Goal: Transaction & Acquisition: Obtain resource

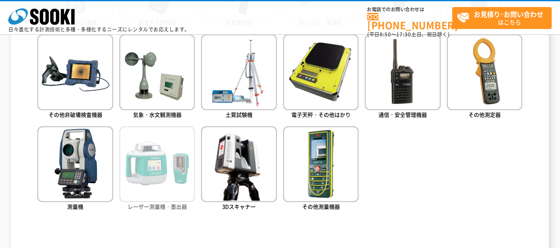
scroll to position [498, 0]
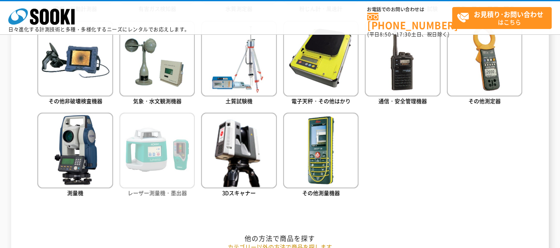
click at [153, 160] on img at bounding box center [156, 150] width 75 height 75
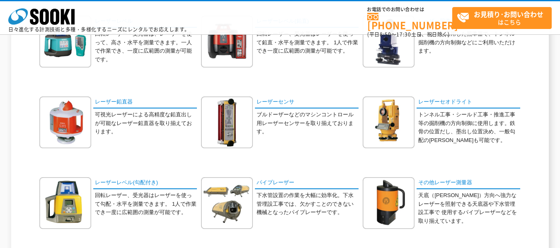
scroll to position [124, 0]
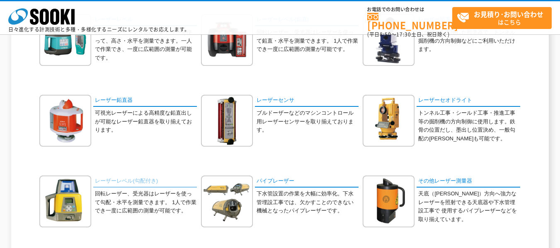
click at [153, 181] on link "レーザーレベル(勾配付き)" at bounding box center [145, 182] width 104 height 12
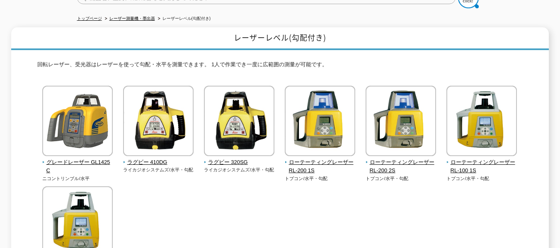
scroll to position [83, 0]
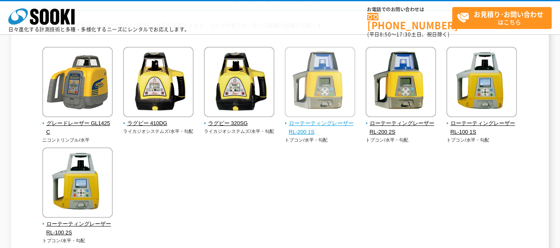
click at [314, 123] on span "ローテーティングレーザー RL-200 1S" at bounding box center [320, 127] width 71 height 17
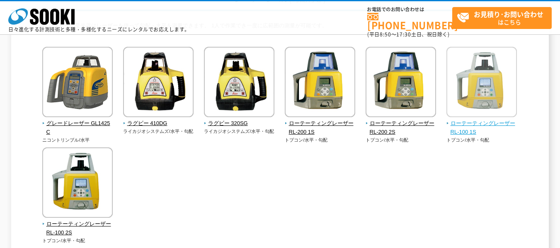
click at [474, 128] on span "ローテーティングレーザー RL-100 1S" at bounding box center [482, 127] width 71 height 17
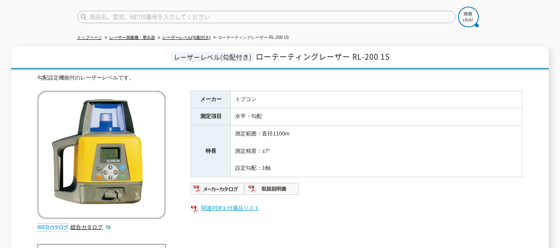
scroll to position [83, 0]
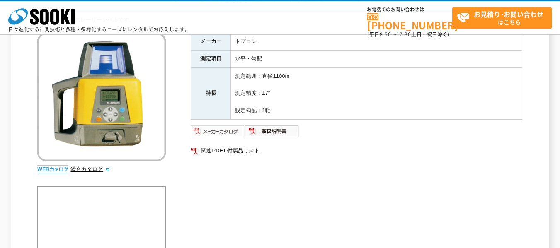
click at [211, 129] on img at bounding box center [218, 131] width 54 height 13
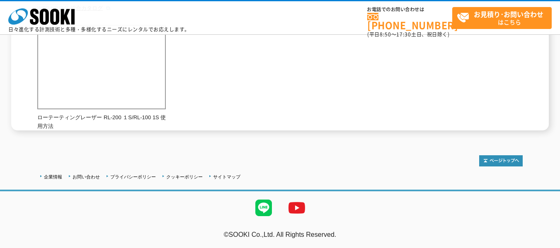
scroll to position [37, 0]
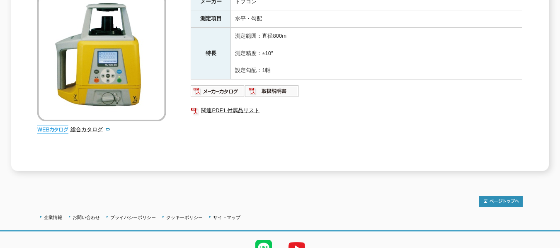
scroll to position [166, 0]
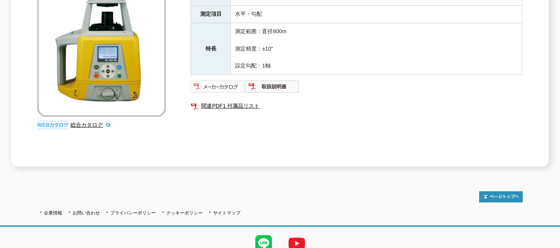
click at [228, 82] on img at bounding box center [218, 86] width 54 height 13
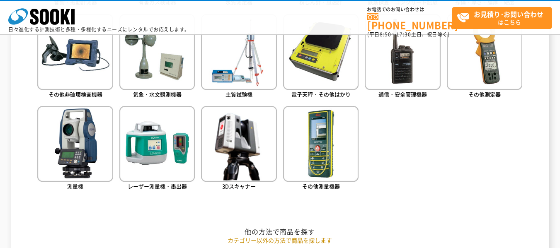
scroll to position [539, 0]
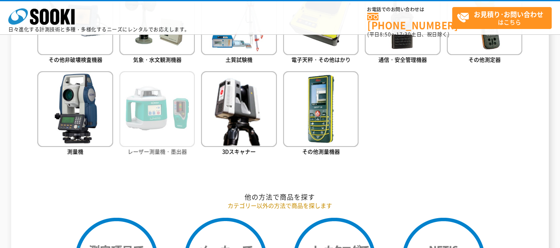
click at [157, 129] on img at bounding box center [156, 108] width 75 height 75
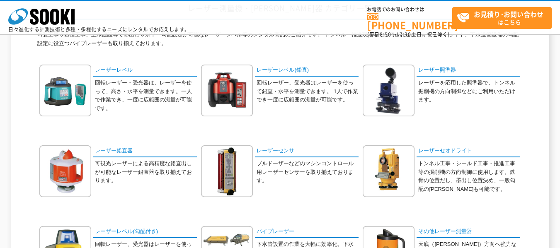
scroll to position [166, 0]
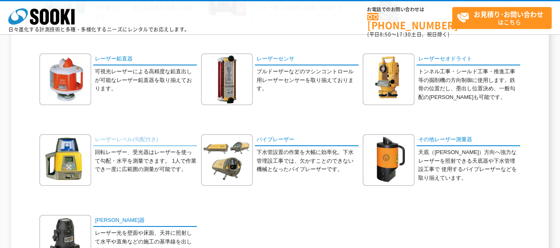
click at [124, 140] on link "レーザーレベル(勾配付き)" at bounding box center [145, 140] width 104 height 12
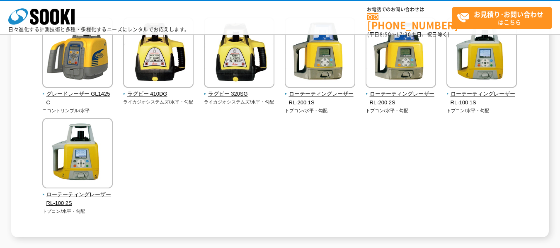
scroll to position [83, 0]
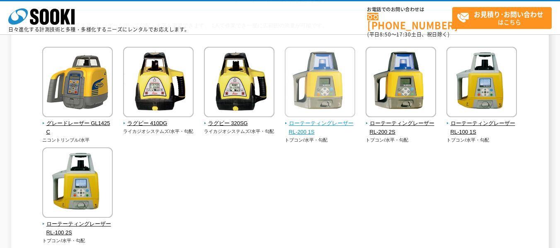
click at [321, 123] on span "ローテーティングレーザー RL-200 1S" at bounding box center [320, 127] width 71 height 17
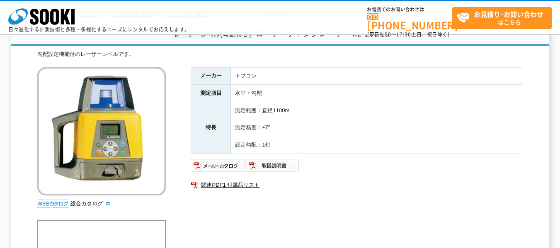
scroll to position [124, 0]
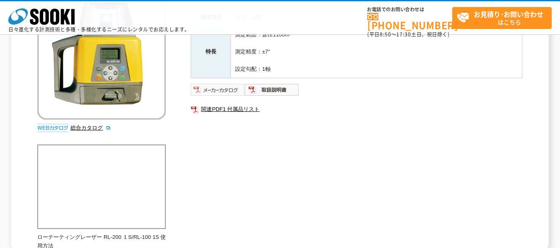
click at [214, 92] on img at bounding box center [218, 89] width 54 height 13
